Goal: Transaction & Acquisition: Purchase product/service

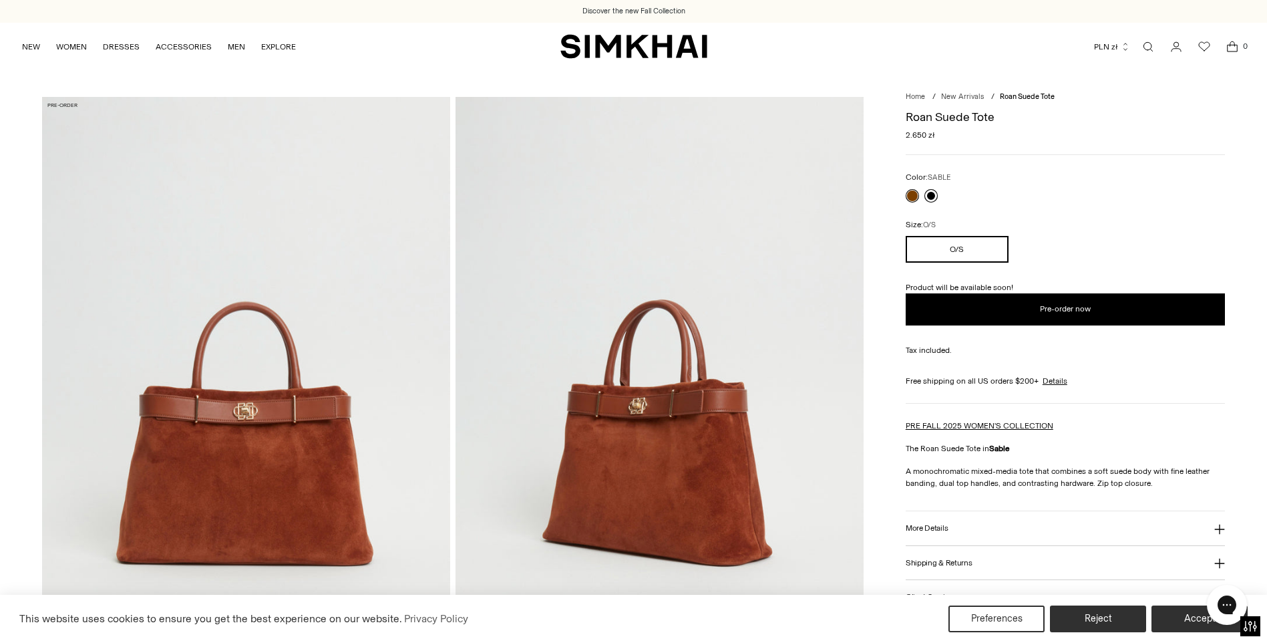
click at [931, 201] on link at bounding box center [931, 195] width 13 height 13
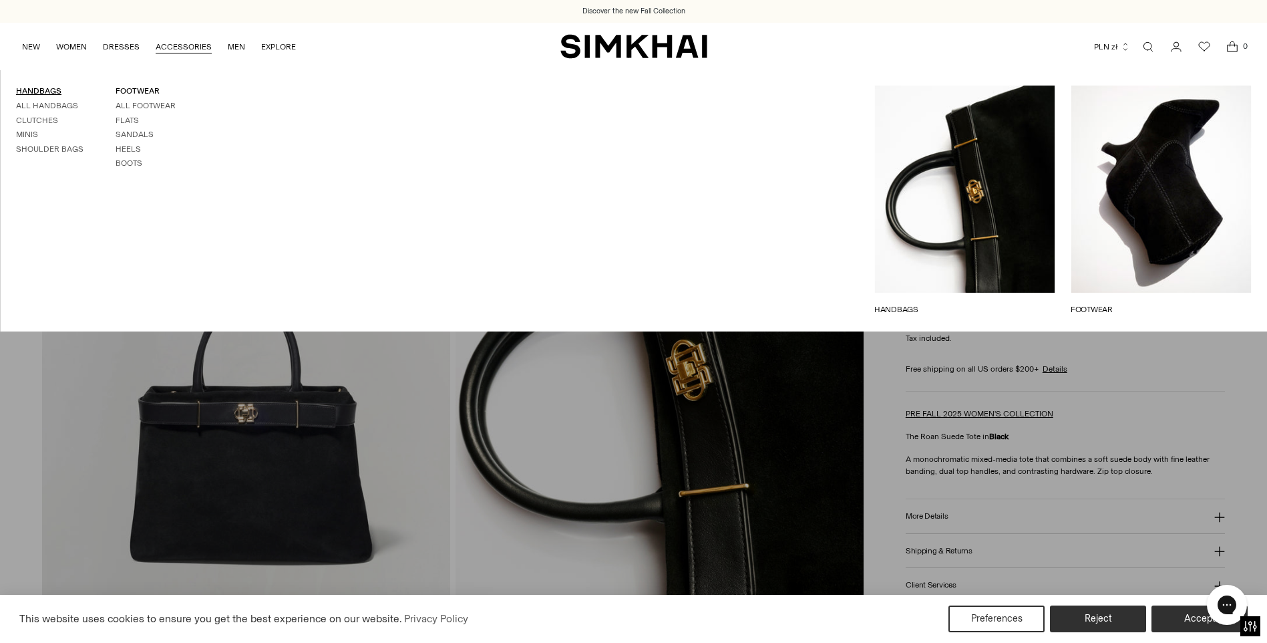
click at [55, 92] on link "HANDBAGS" at bounding box center [38, 90] width 45 height 9
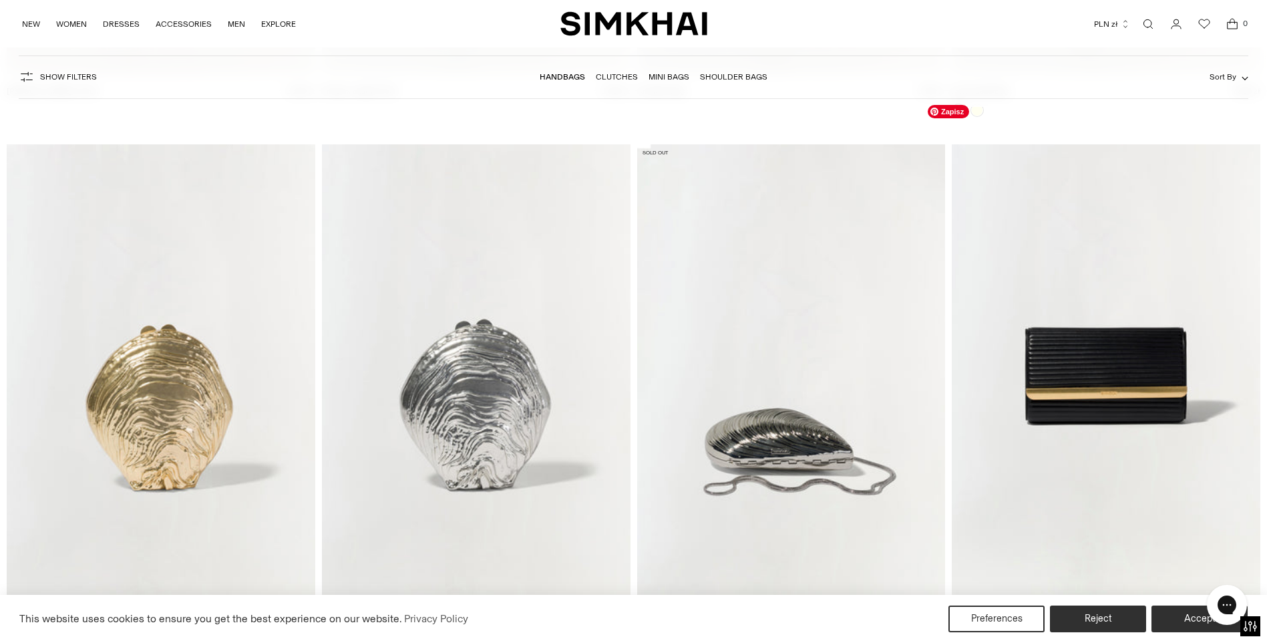
scroll to position [5478, 0]
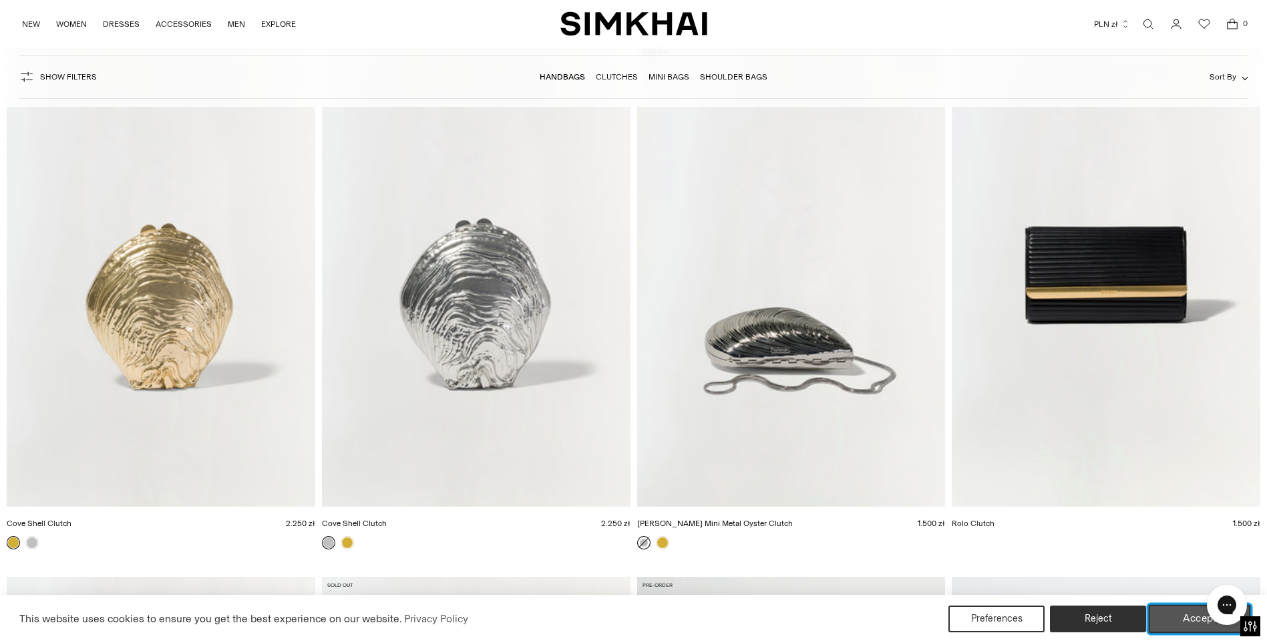
click at [1172, 617] on button "Accept" at bounding box center [1200, 619] width 102 height 28
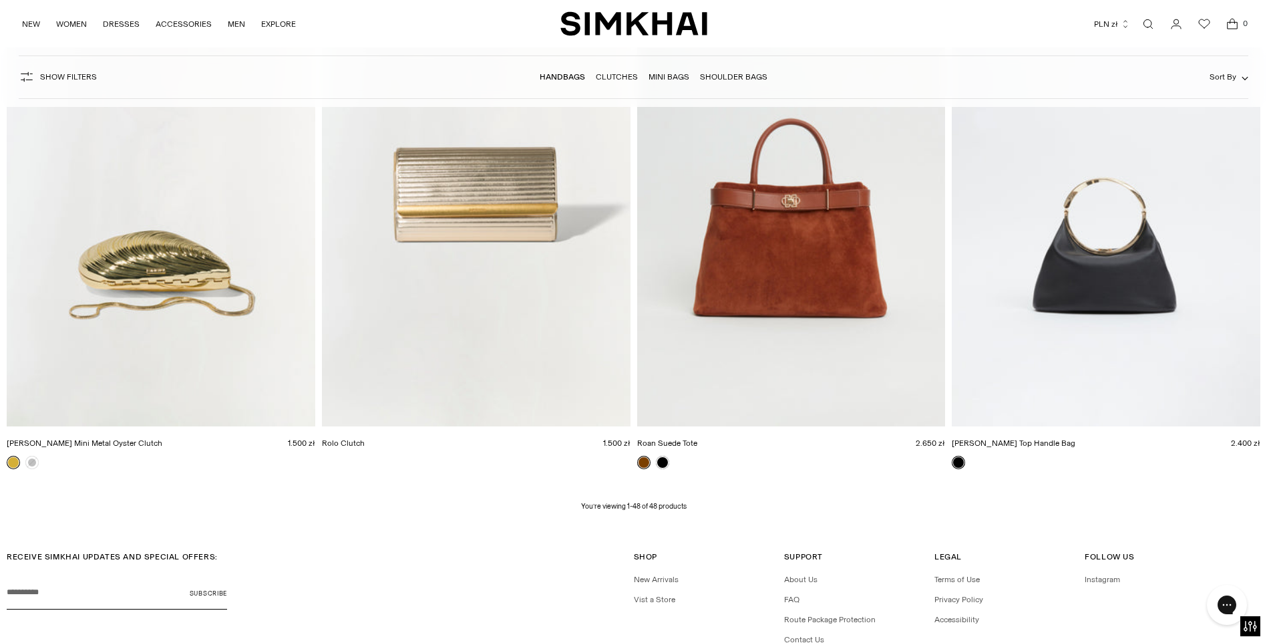
scroll to position [5954, 0]
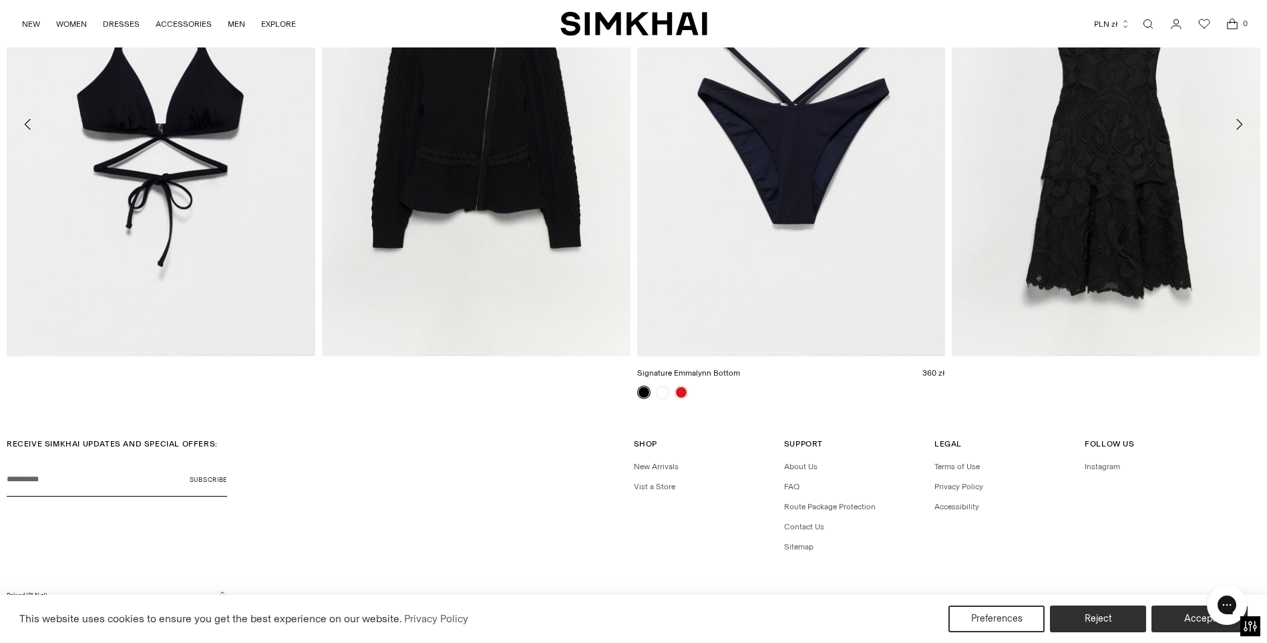
scroll to position [1596, 0]
